Goal: Information Seeking & Learning: Compare options

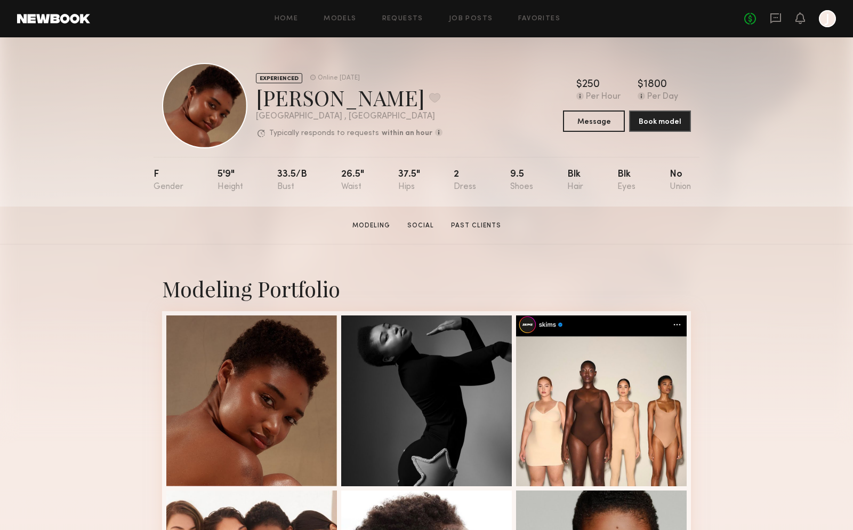
click at [746, 70] on div "EXPERIENCED Online 1wk ago Sherica S. Favorite Los Angeles , CA Typically respo…" at bounding box center [426, 121] width 853 height 169
click at [329, 21] on link "Models" at bounding box center [340, 18] width 33 height 7
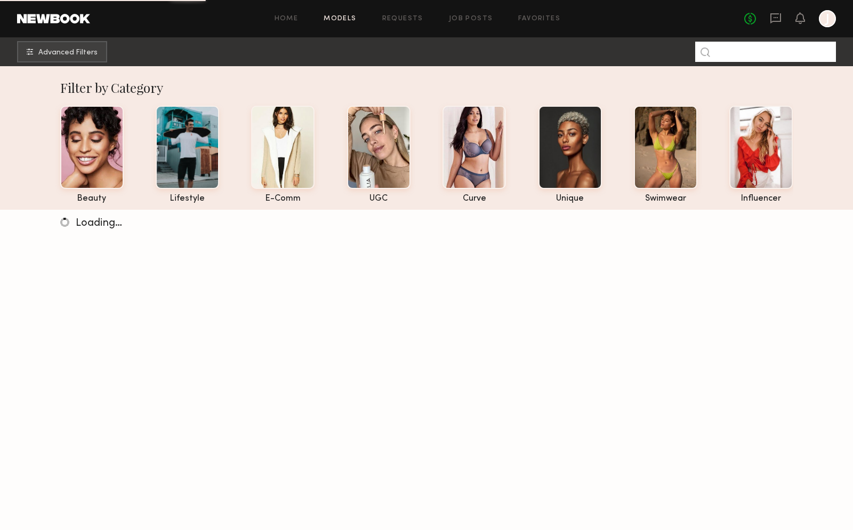
click at [743, 55] on input at bounding box center [766, 52] width 141 height 20
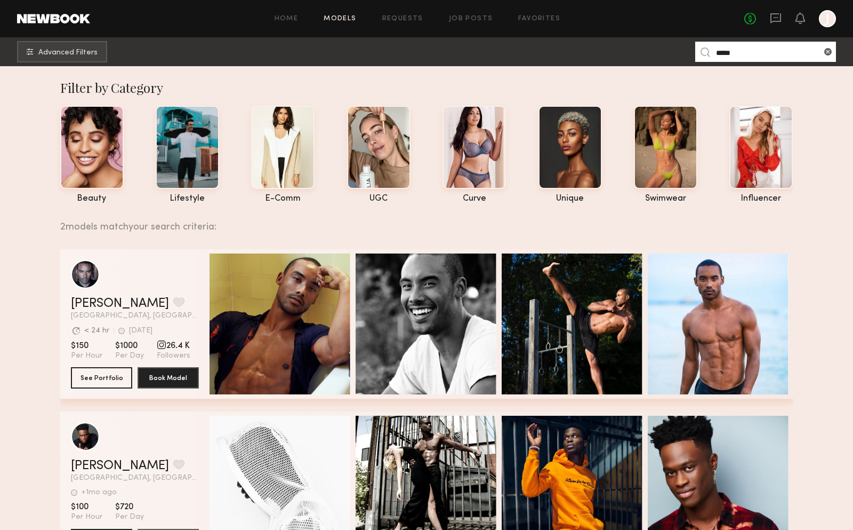
type input "*****"
drag, startPoint x: 743, startPoint y: 55, endPoint x: 99, endPoint y: 380, distance: 720.7
click at [99, 380] on button "See Portfolio" at bounding box center [101, 376] width 61 height 21
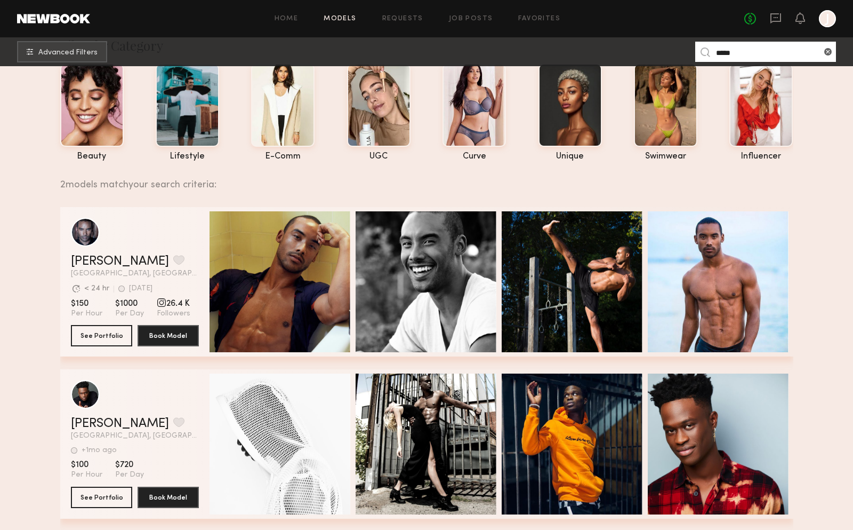
scroll to position [102, 0]
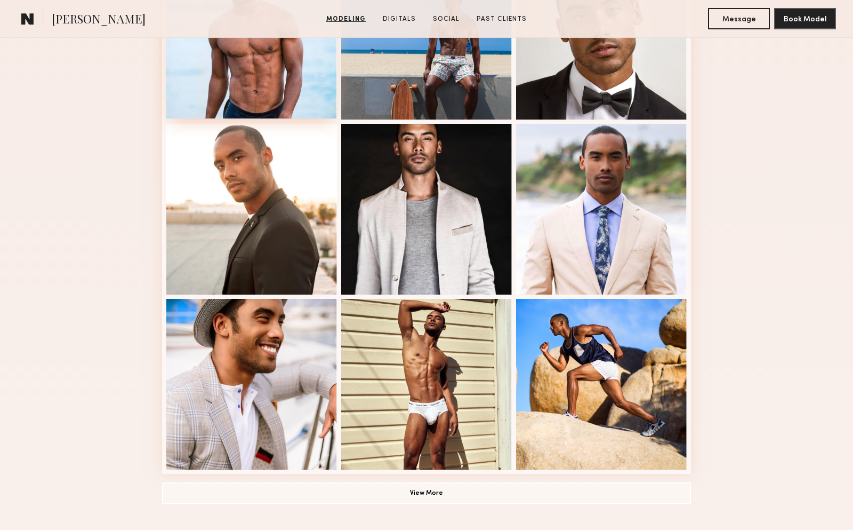
scroll to position [582, 0]
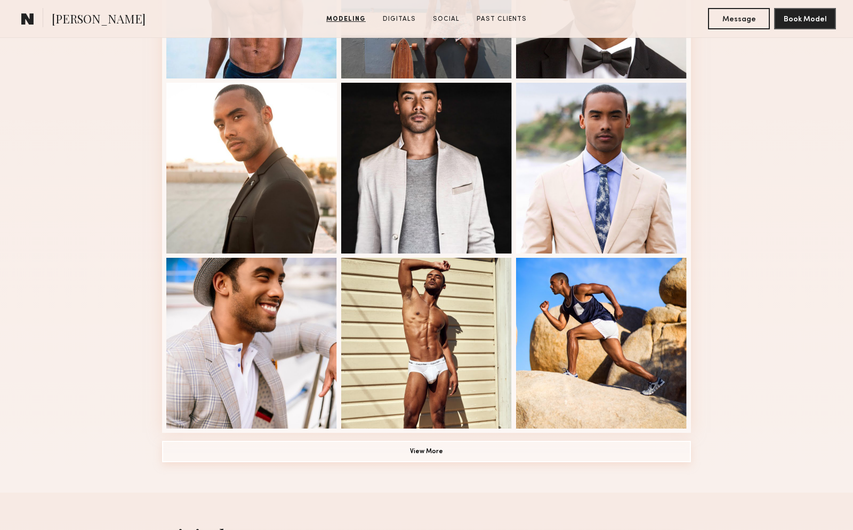
click at [432, 448] on button "View More" at bounding box center [426, 451] width 529 height 21
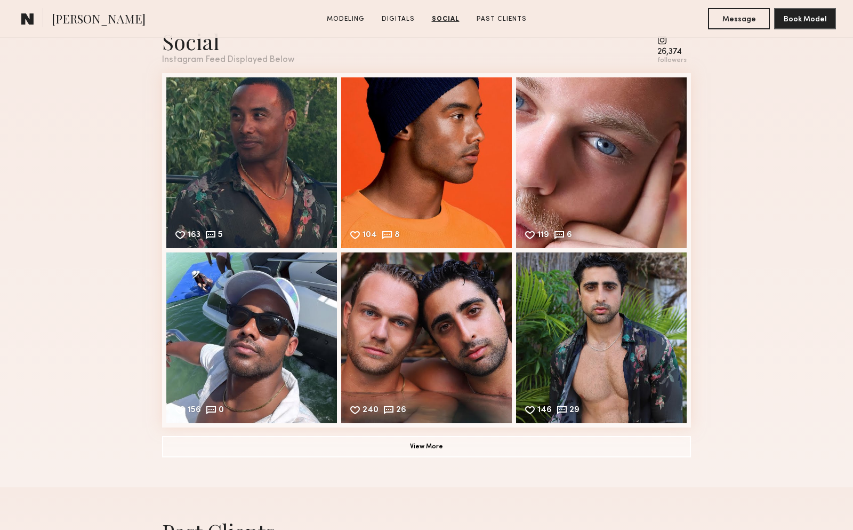
scroll to position [2137, 0]
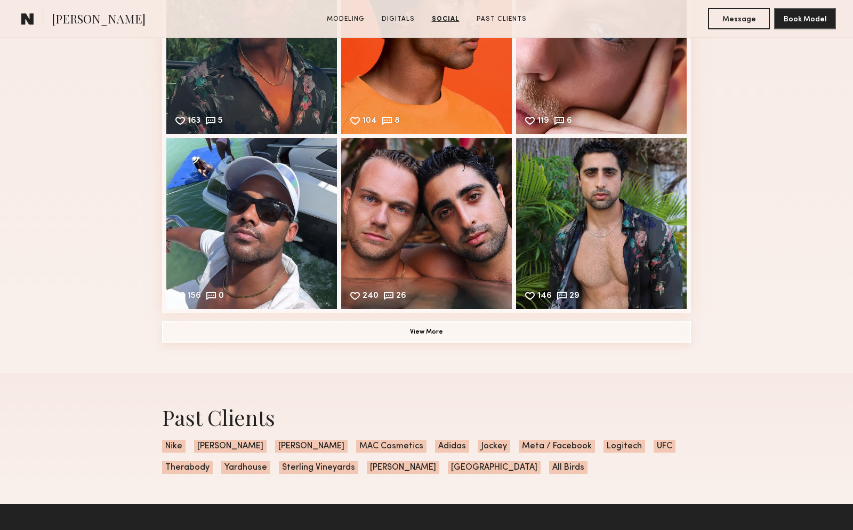
click at [427, 332] on button "View More" at bounding box center [426, 331] width 529 height 21
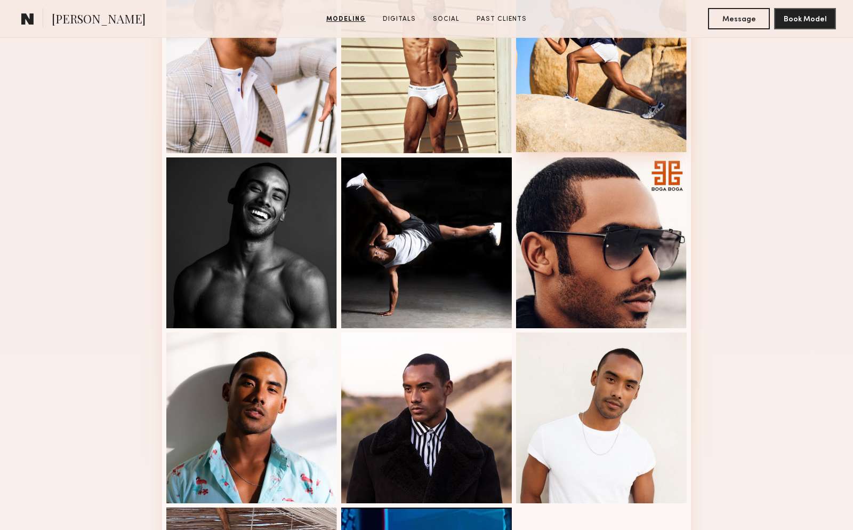
scroll to position [124, 0]
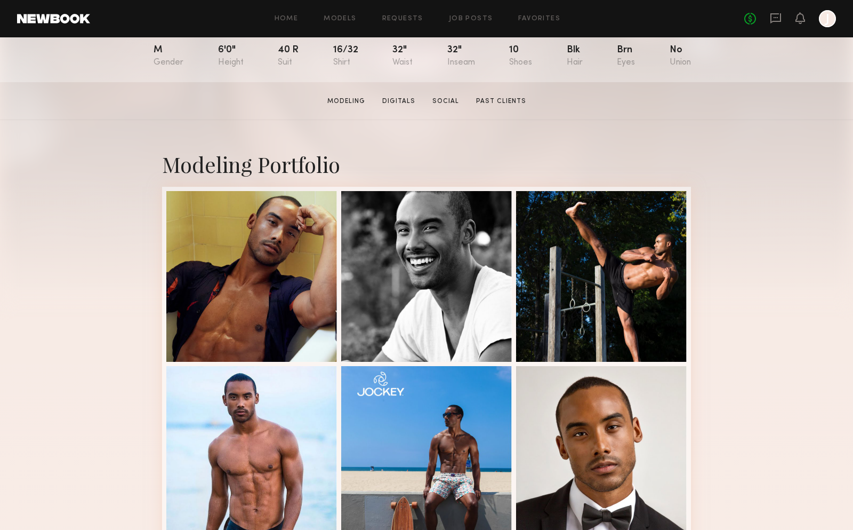
click at [645, 115] on section "Ricky J. Modeling Digitals Social Past Clients Message Book Model" at bounding box center [426, 101] width 853 height 38
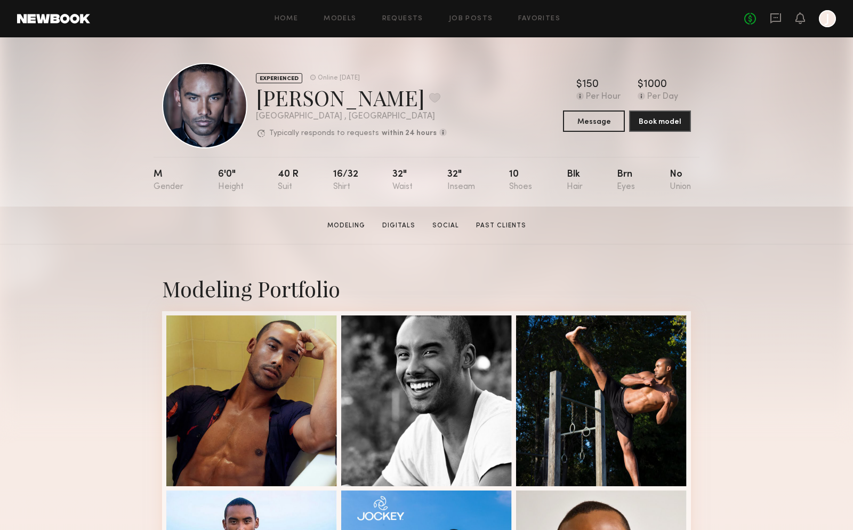
scroll to position [0, 0]
click at [345, 20] on link "Models" at bounding box center [340, 18] width 33 height 7
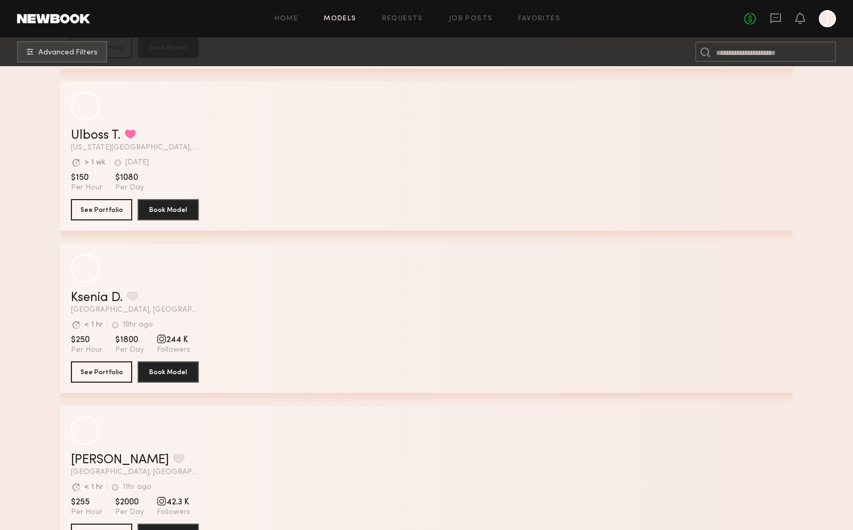
scroll to position [2432, 0]
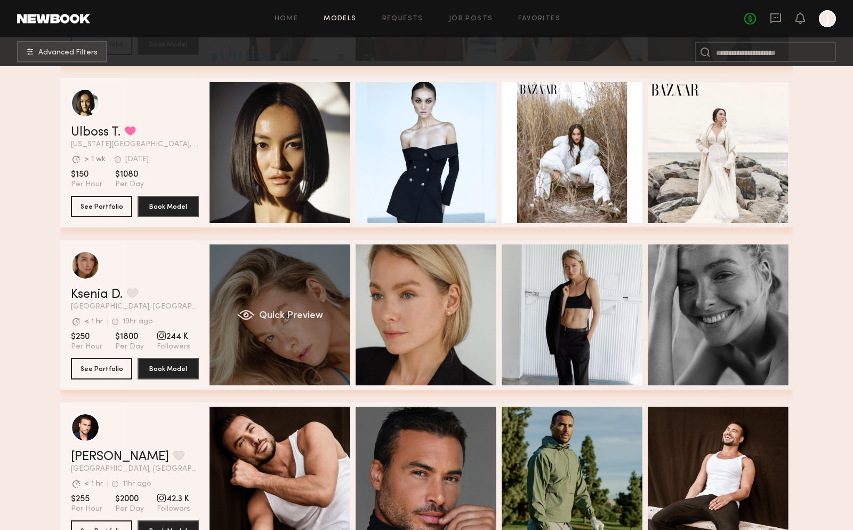
click at [282, 270] on div "Quick Preview" at bounding box center [280, 314] width 141 height 141
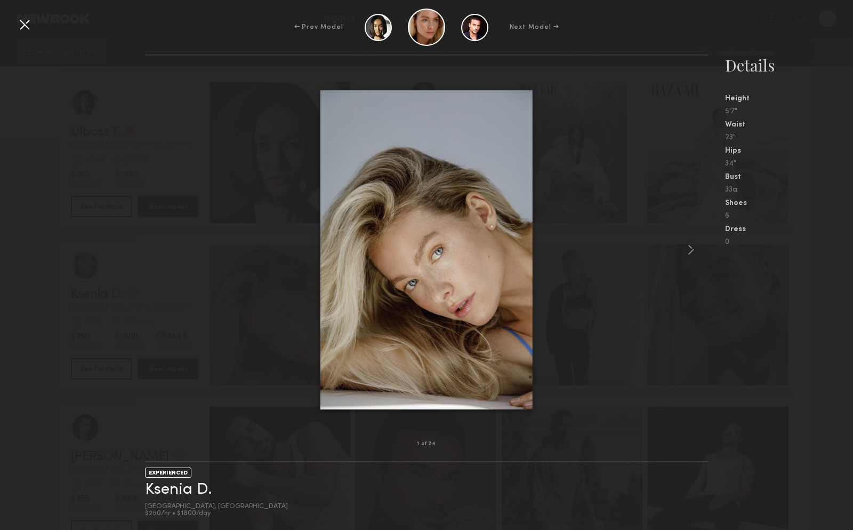
click at [31, 22] on div at bounding box center [24, 24] width 17 height 17
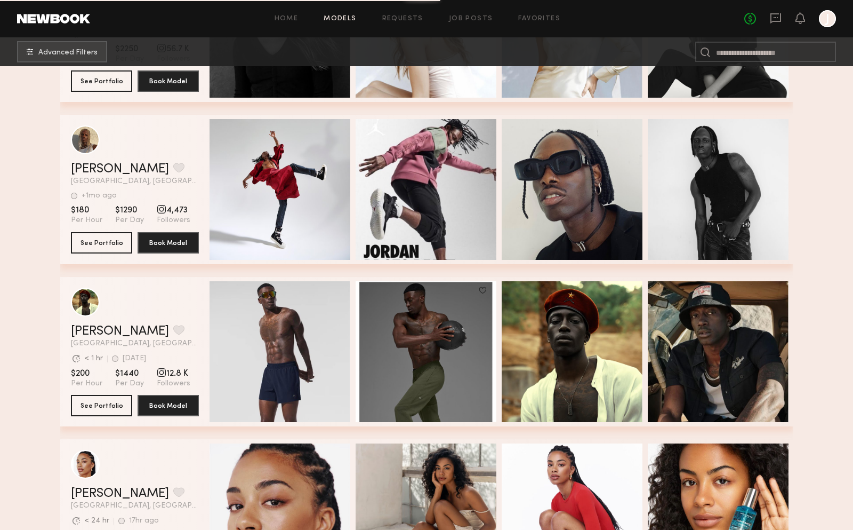
scroll to position [3612, 0]
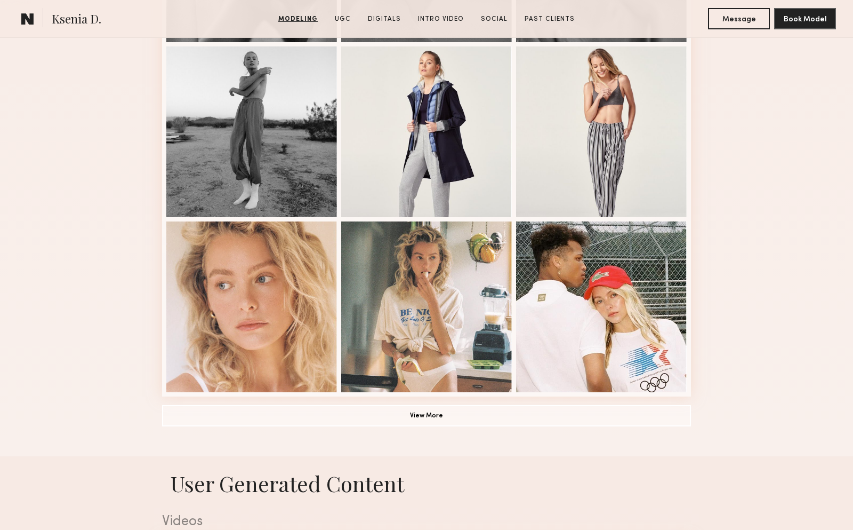
scroll to position [647, 0]
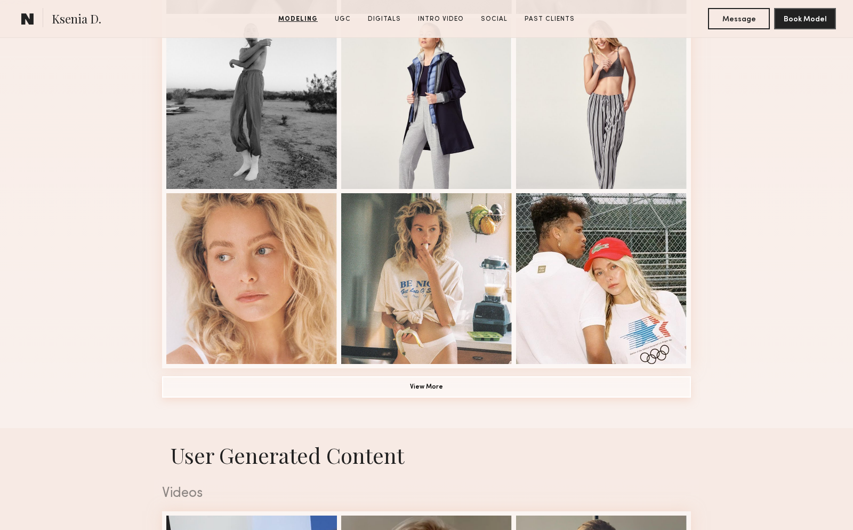
click at [441, 380] on button "View More" at bounding box center [426, 386] width 529 height 21
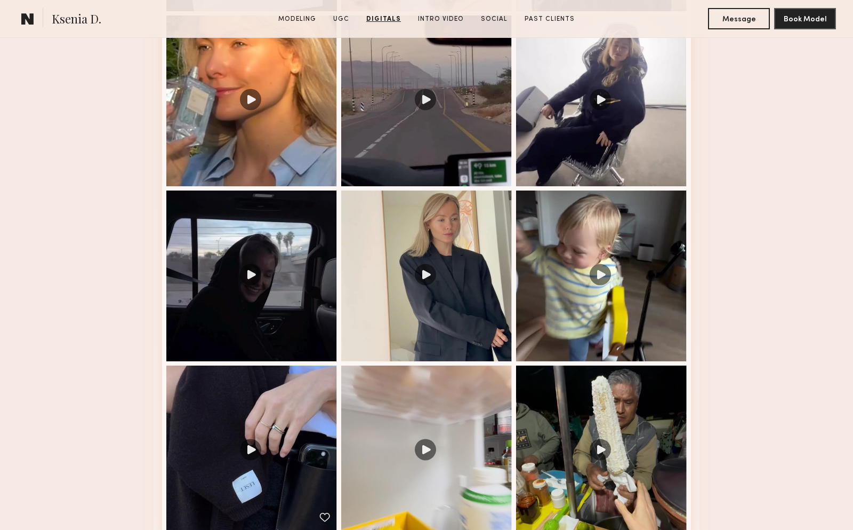
scroll to position [1892, 0]
